Goal: Task Accomplishment & Management: Use online tool/utility

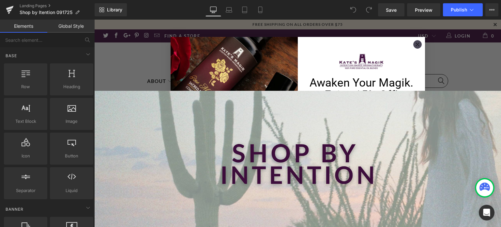
click at [417, 56] on form "Awaken Your Magik. Enjoy 15% Off! Sign up to receive your 15% discount. Step in…" at bounding box center [297, 123] width 254 height 172
click at [416, 45] on circle "Close dialog" at bounding box center [416, 44] width 7 height 7
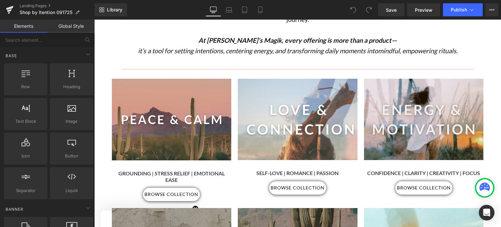
scroll to position [274, 0]
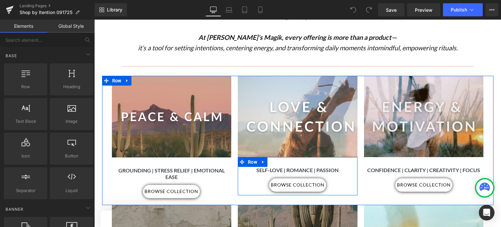
click at [344, 167] on div "Self-Love | Romance | Passion Heading browse collection Button" at bounding box center [298, 179] width 120 height 25
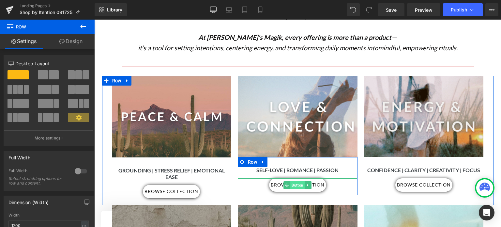
click at [292, 181] on span "Button" at bounding box center [297, 185] width 14 height 8
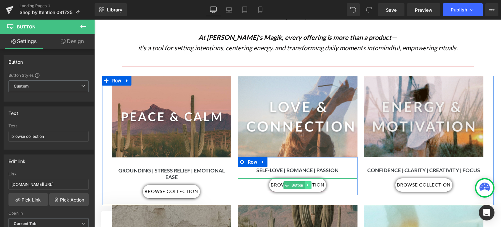
click at [306, 183] on icon at bounding box center [308, 185] width 4 height 4
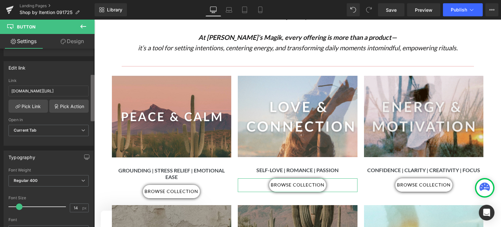
scroll to position [91, 0]
click at [93, 90] on b at bounding box center [93, 97] width 4 height 46
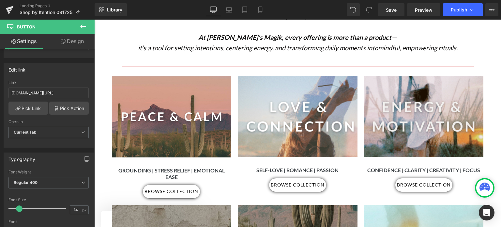
click at [98, 88] on div "Image Elevate your daily rituals with the transformative power of scent and int…" at bounding box center [297, 210] width 406 height 789
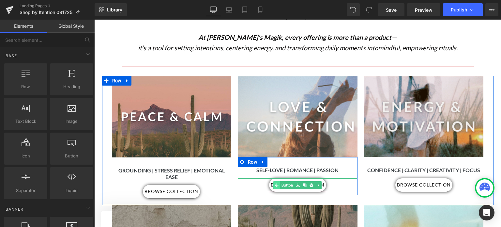
click at [282, 181] on link "Button" at bounding box center [283, 185] width 21 height 8
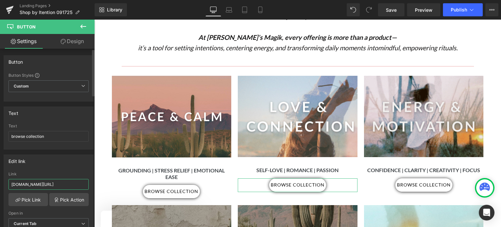
click at [70, 182] on input "[DOMAIN_NAME][URL]" at bounding box center [48, 184] width 80 height 11
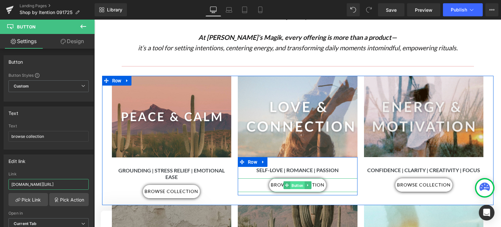
click at [294, 181] on span "Button" at bounding box center [297, 185] width 14 height 8
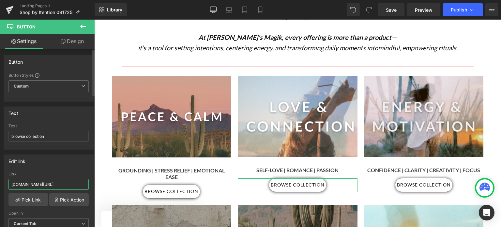
click at [10, 185] on input "[DOMAIN_NAME][URL]" at bounding box center [48, 184] width 80 height 11
click at [18, 199] on icon at bounding box center [17, 199] width 5 height 5
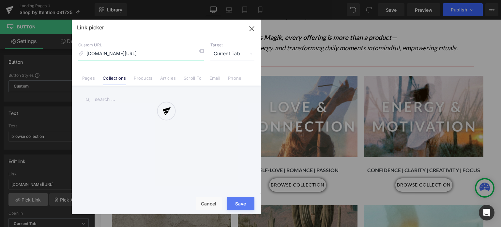
scroll to position [0, 420]
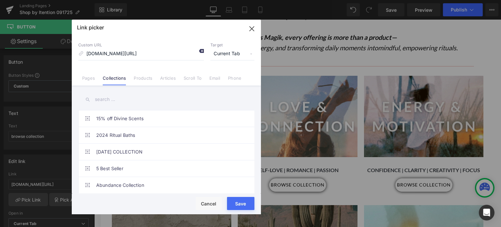
click at [201, 50] on icon at bounding box center [201, 50] width 5 height 5
click at [88, 52] on input at bounding box center [140, 54] width 125 height 12
paste input "[URL][DOMAIN_NAME]"
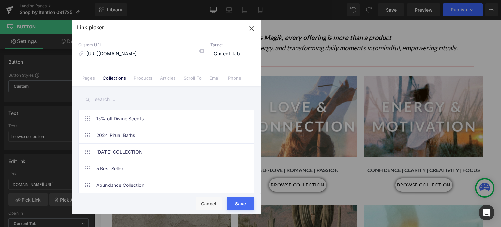
type input "[URL][DOMAIN_NAME]"
click at [243, 205] on button "Save" at bounding box center [240, 203] width 27 height 13
type input "[URL][DOMAIN_NAME]"
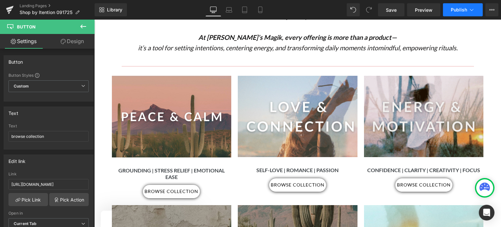
click at [458, 9] on span "Publish" at bounding box center [458, 9] width 16 height 5
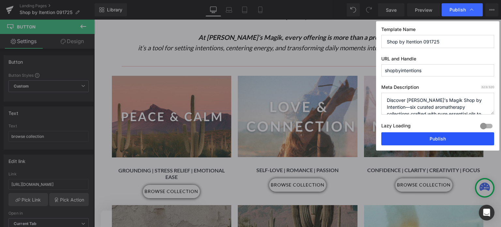
click at [439, 138] on button "Publish" at bounding box center [437, 138] width 113 height 13
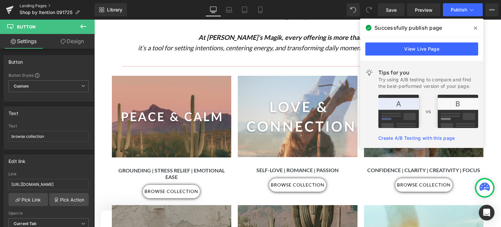
click at [30, 5] on link "Landing Pages" at bounding box center [57, 5] width 75 height 5
